Goal: Task Accomplishment & Management: Manage account settings

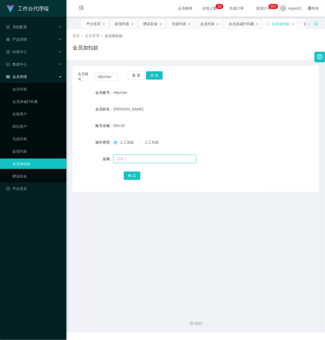
click at [127, 159] on input "text" at bounding box center [154, 159] width 83 height 8
paste input "ALVINCHEN"
type input "ALVINCHEN"
drag, startPoint x: 113, startPoint y: 77, endPoint x: 0, endPoint y: 45, distance: 117.8
click at [0, 45] on section "工作台代理端 系统配置 产品管理 产品列表 产品预设置 开奖记录 注单管理 即时注单 内容中心 数据中心 会员管理 会员列表 会员加减打码量 在线用户 陪玩用…" at bounding box center [162, 166] width 325 height 332
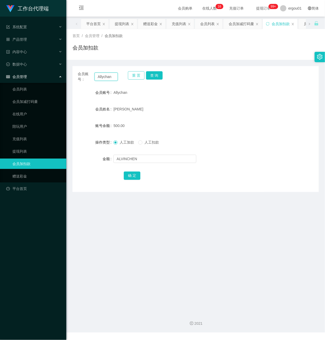
paste input "LVINCHEN"
type input "ALVINCHEN"
drag, startPoint x: 159, startPoint y: 74, endPoint x: 162, endPoint y: 80, distance: 7.0
click at [159, 74] on button "查 询" at bounding box center [154, 75] width 17 height 8
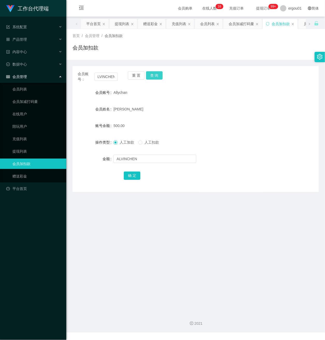
scroll to position [0, 0]
click at [126, 157] on input "text" at bounding box center [154, 159] width 83 height 8
type input "100"
click at [128, 174] on button "确 定" at bounding box center [132, 175] width 17 height 8
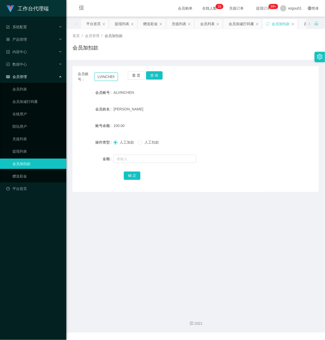
drag, startPoint x: 97, startPoint y: 76, endPoint x: 214, endPoint y: 100, distance: 119.5
click at [214, 100] on div "会员账号： [PERSON_NAME] 重 置 查 询 会员账号 ALVINCHEN 会员姓名 [PERSON_NAME] 账号余额 100.00 操作类型 …" at bounding box center [195, 129] width 246 height 126
click at [26, 84] on link "会员列表" at bounding box center [37, 89] width 50 height 10
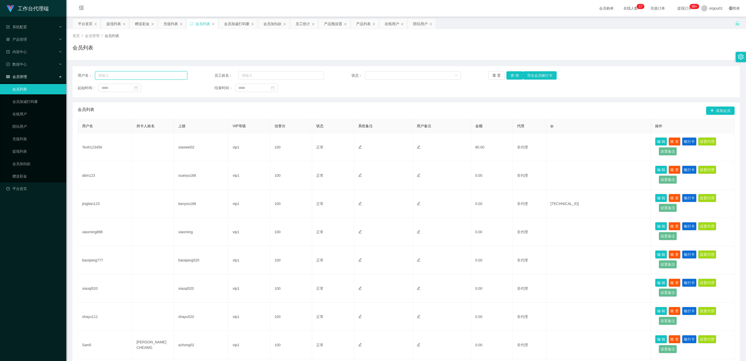
click at [122, 79] on input "text" at bounding box center [141, 75] width 92 height 8
paste input "ALVINCHEN"
type input "ALVINCHEN"
click at [325, 78] on button "查 询" at bounding box center [514, 75] width 17 height 8
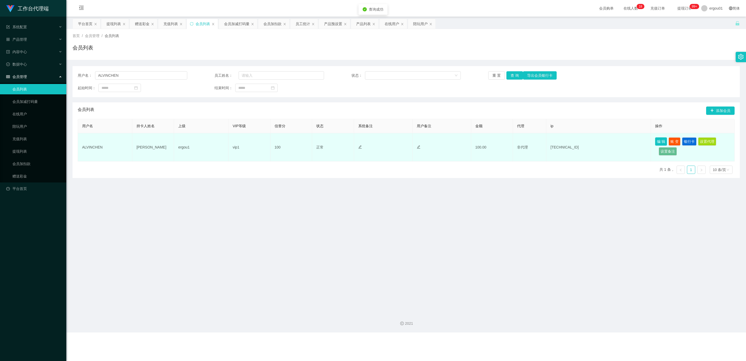
click at [325, 141] on button "编 辑" at bounding box center [661, 141] width 12 height 8
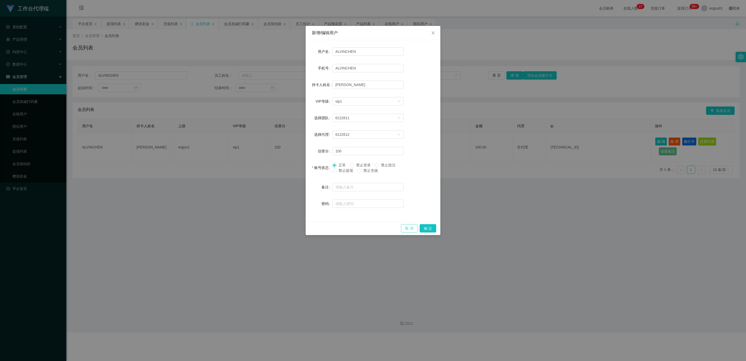
click at [325, 228] on button "取 消" at bounding box center [409, 228] width 17 height 8
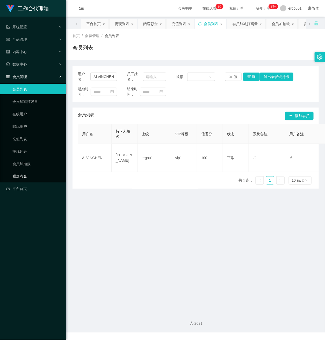
click at [25, 171] on link "赠送彩金" at bounding box center [37, 176] width 50 height 10
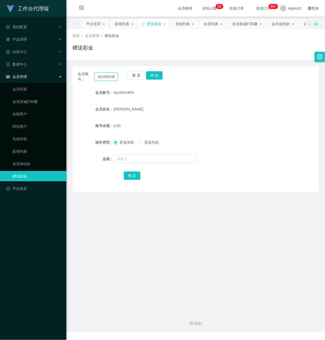
scroll to position [0, 3]
drag, startPoint x: 96, startPoint y: 75, endPoint x: 173, endPoint y: 91, distance: 78.4
click at [178, 89] on div "会员账号： [PERSON_NAME] 重 置 查 询 会员账号 ALVINCHEN 会员姓名 [PERSON_NAME] 账号余额 0.00 操作类型 彩金…" at bounding box center [195, 129] width 246 height 126
click at [154, 72] on button "查 询" at bounding box center [154, 75] width 17 height 8
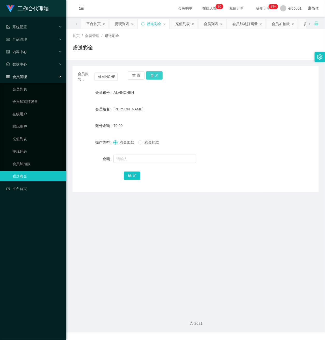
click at [158, 73] on button "查 询" at bounding box center [154, 75] width 17 height 8
click at [25, 146] on link "提现列表" at bounding box center [37, 151] width 50 height 10
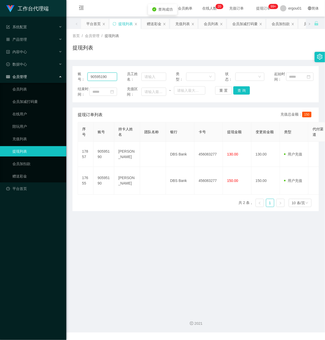
drag, startPoint x: 110, startPoint y: 80, endPoint x: 35, endPoint y: 78, distance: 74.3
click at [45, 78] on section "工作台代理端 系统配置 产品管理 产品列表 产品预设置 开奖记录 注单管理 即时注单 内容中心 数据中心 会员管理 会员列表 会员加减打码量 在线用户 陪玩用…" at bounding box center [162, 166] width 325 height 332
paste input "ALVINCHEN"
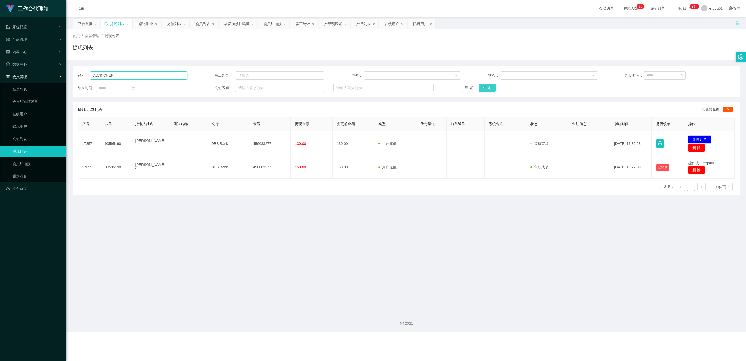
type input "ALVINCHEN"
click at [325, 88] on button "查 询" at bounding box center [487, 88] width 17 height 8
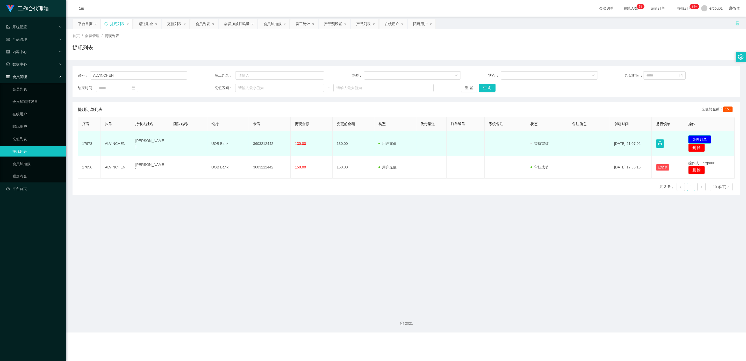
click at [325, 139] on button "处理订单" at bounding box center [699, 139] width 23 height 8
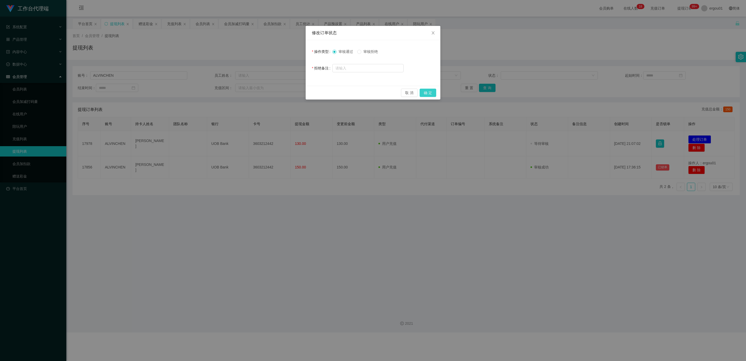
click at [325, 89] on button "确 定" at bounding box center [427, 93] width 17 height 8
